Goal: Find specific page/section: Find specific page/section

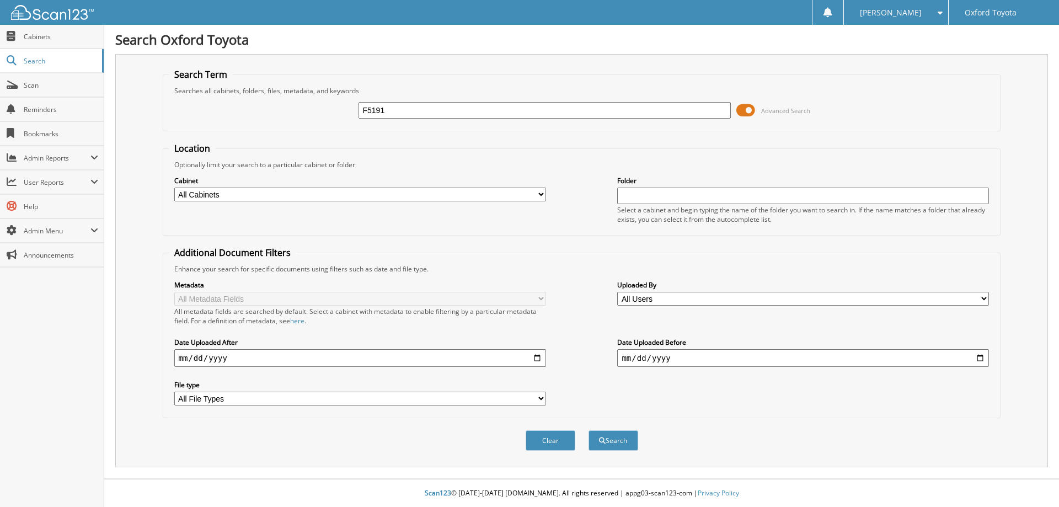
type input "F5191"
click at [588, 430] on button "Search" at bounding box center [613, 440] width 50 height 20
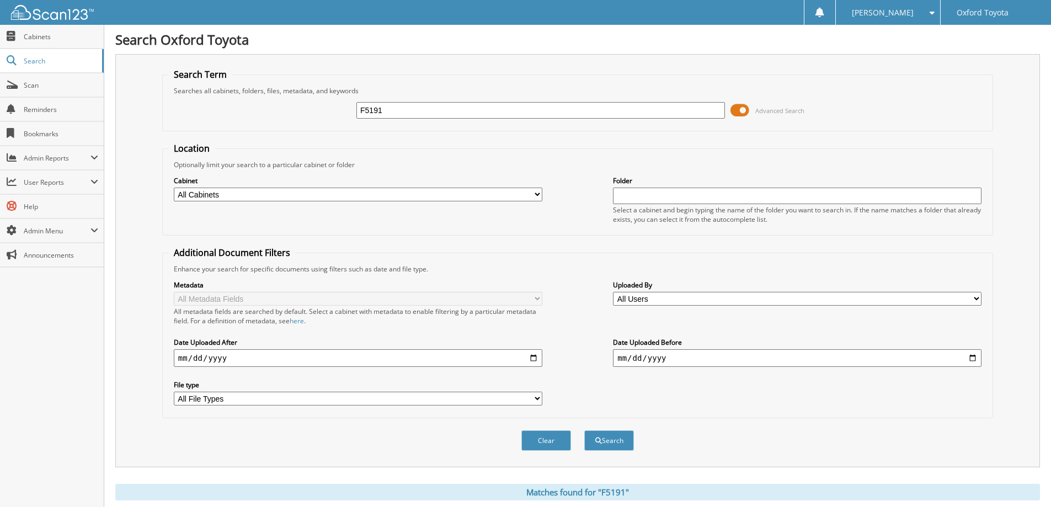
scroll to position [276, 0]
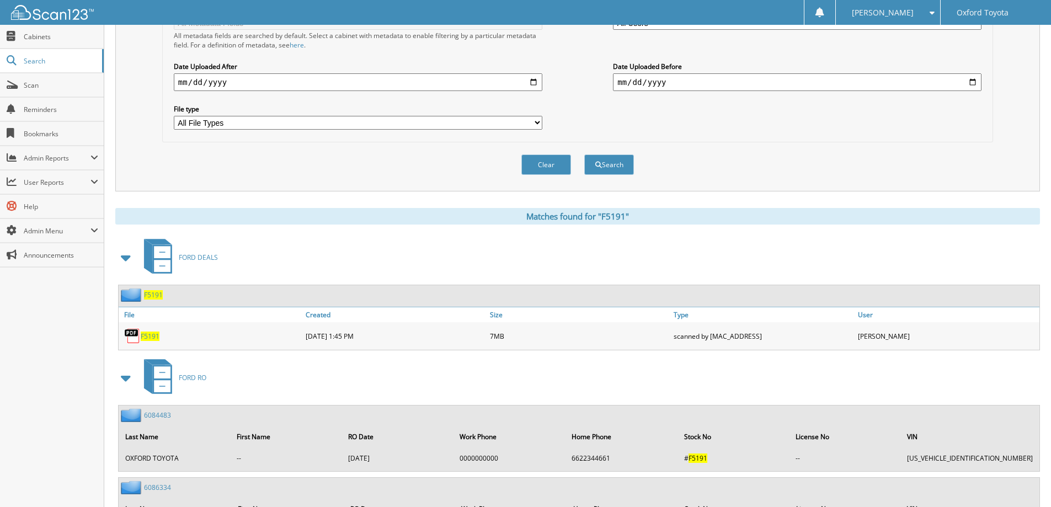
click at [142, 339] on span "F5191" at bounding box center [150, 335] width 19 height 9
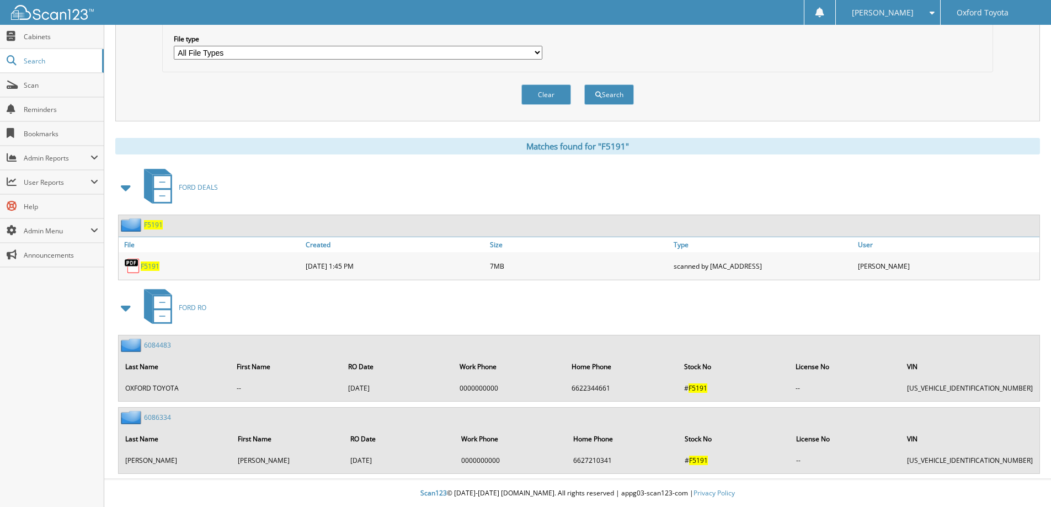
scroll to position [346, 0]
click at [152, 419] on link "6086334" at bounding box center [157, 417] width 27 height 9
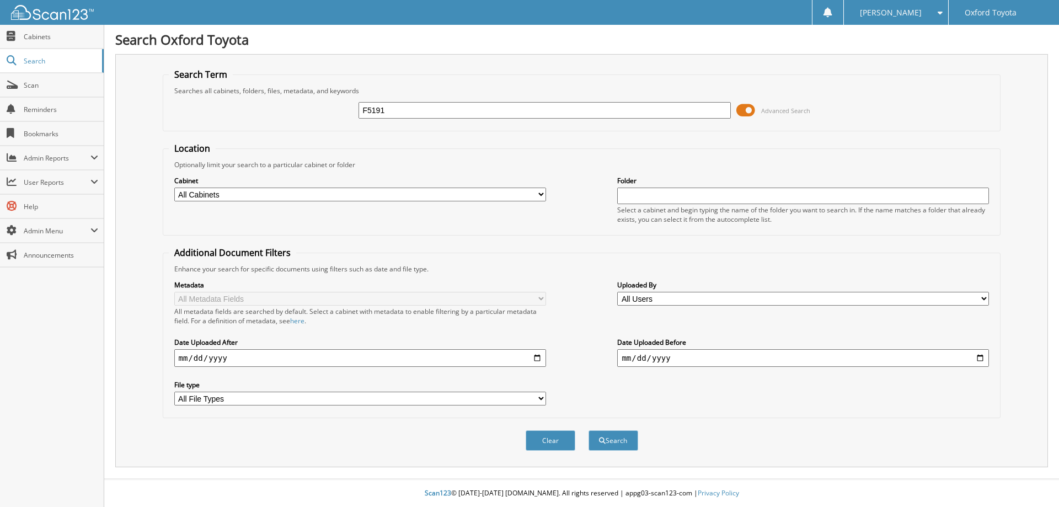
type input "F5191"
click at [588, 430] on button "Search" at bounding box center [613, 440] width 50 height 20
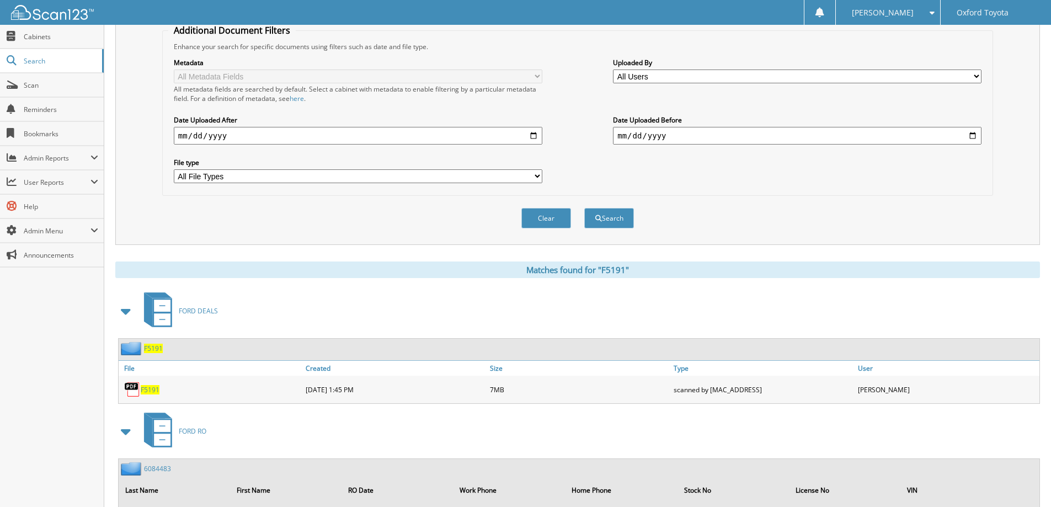
scroll to position [346, 0]
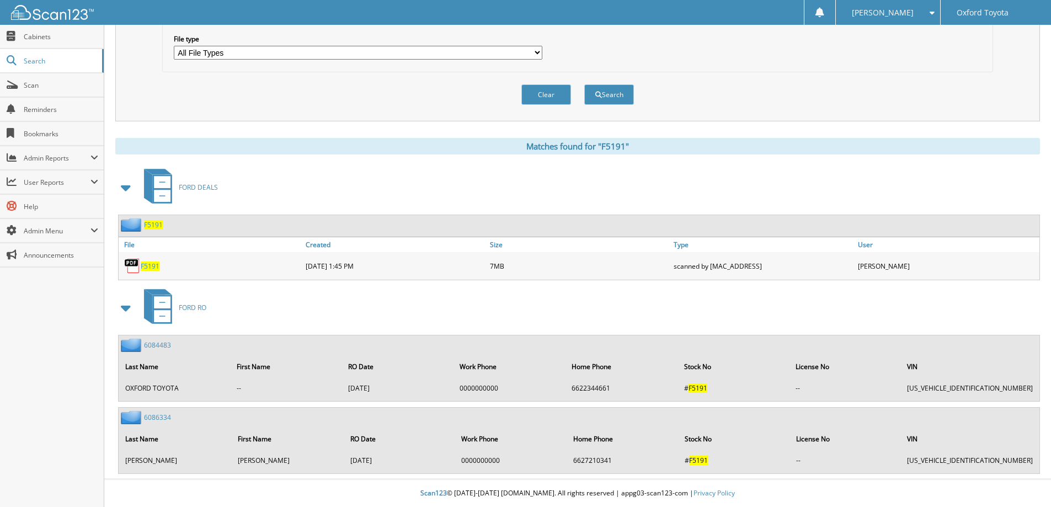
click at [152, 269] on span "F5191" at bounding box center [150, 265] width 19 height 9
click at [29, 78] on link "Scan" at bounding box center [52, 85] width 104 height 24
